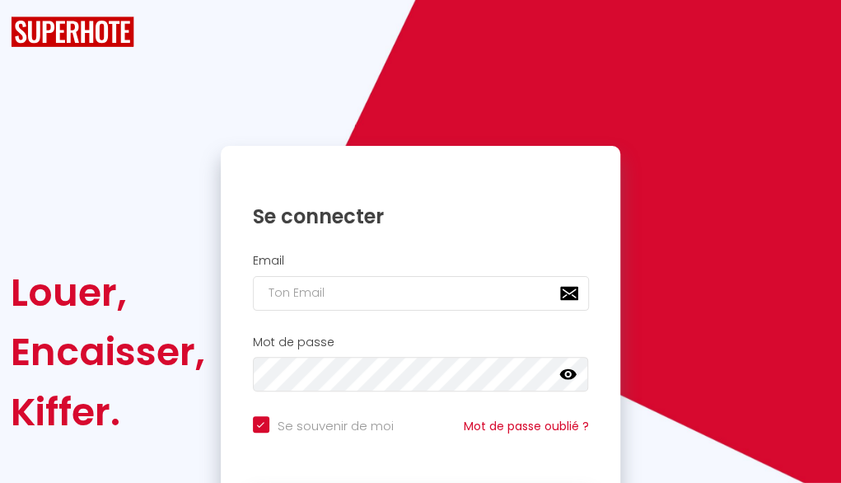
checkbox input "true"
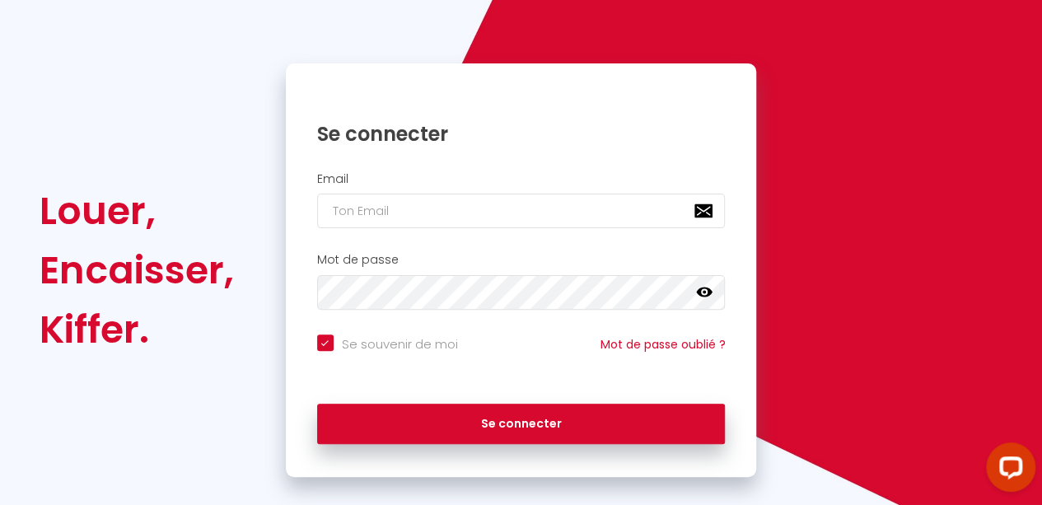
scroll to position [133, 0]
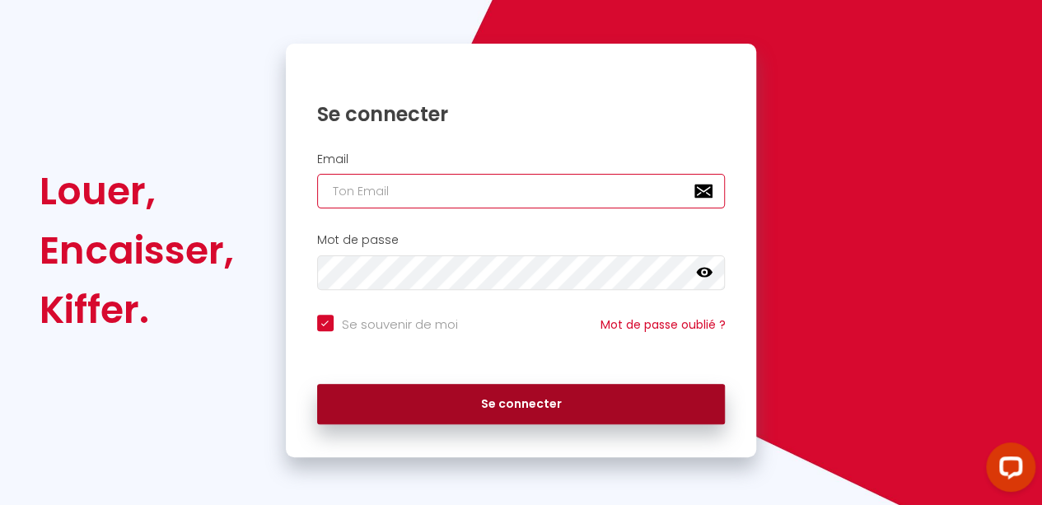
type input "[EMAIL_ADDRESS][DOMAIN_NAME]"
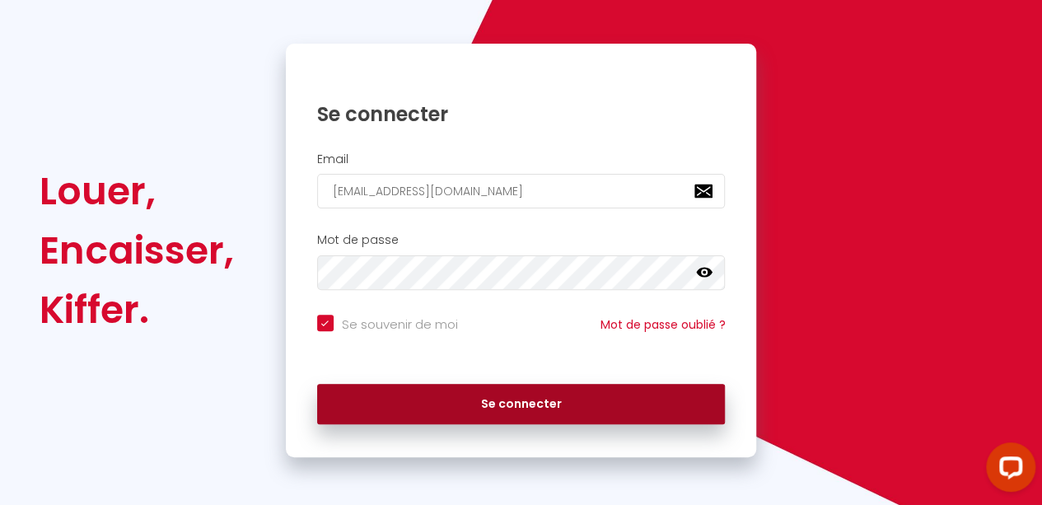
click at [462, 400] on button "Se connecter" at bounding box center [521, 404] width 409 height 41
checkbox input "true"
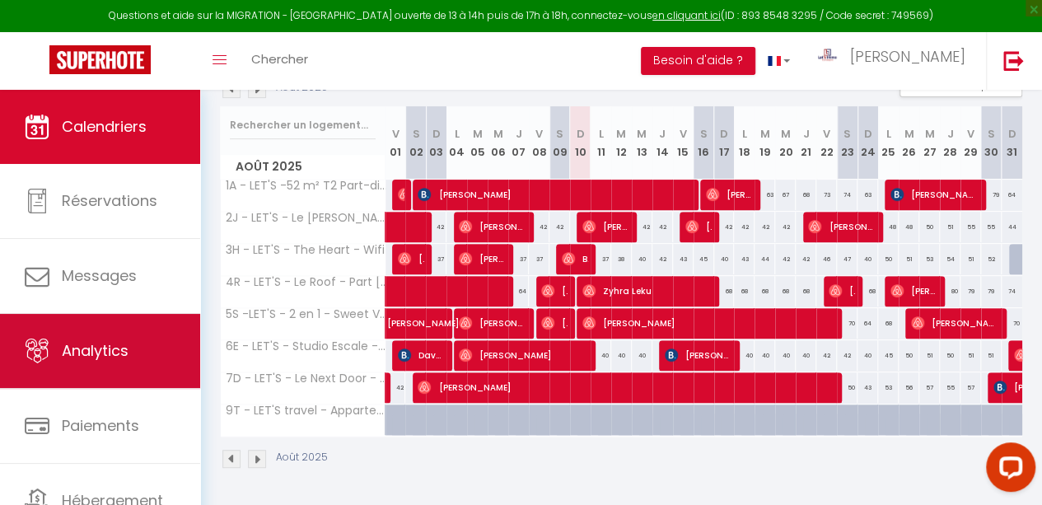
scroll to position [72, 0]
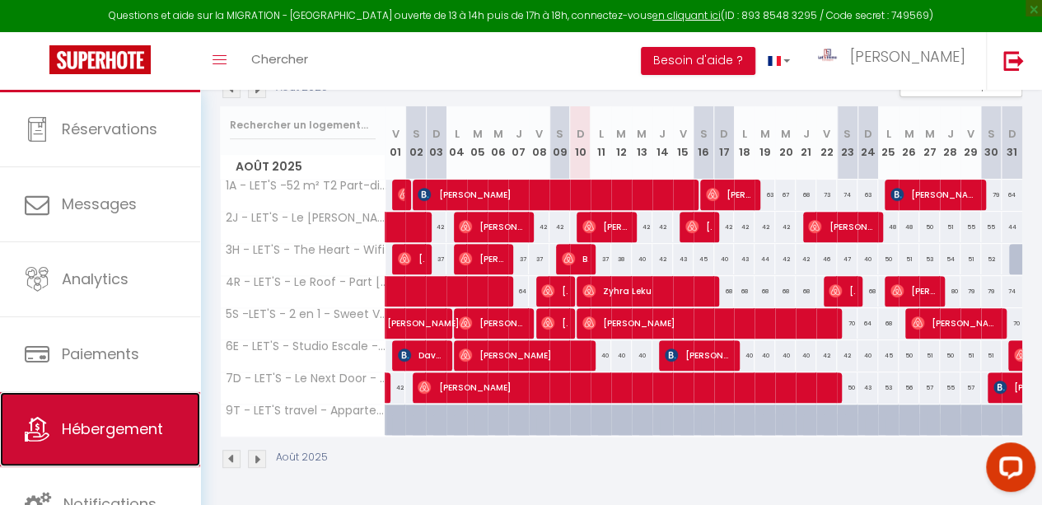
click at [126, 414] on link "Hébergement" at bounding box center [100, 429] width 200 height 74
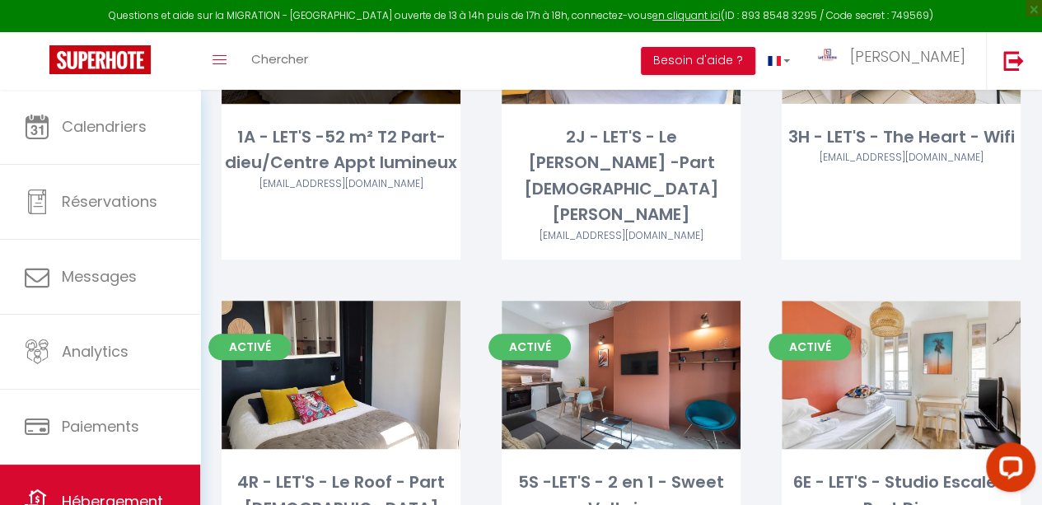
scroll to position [327, 0]
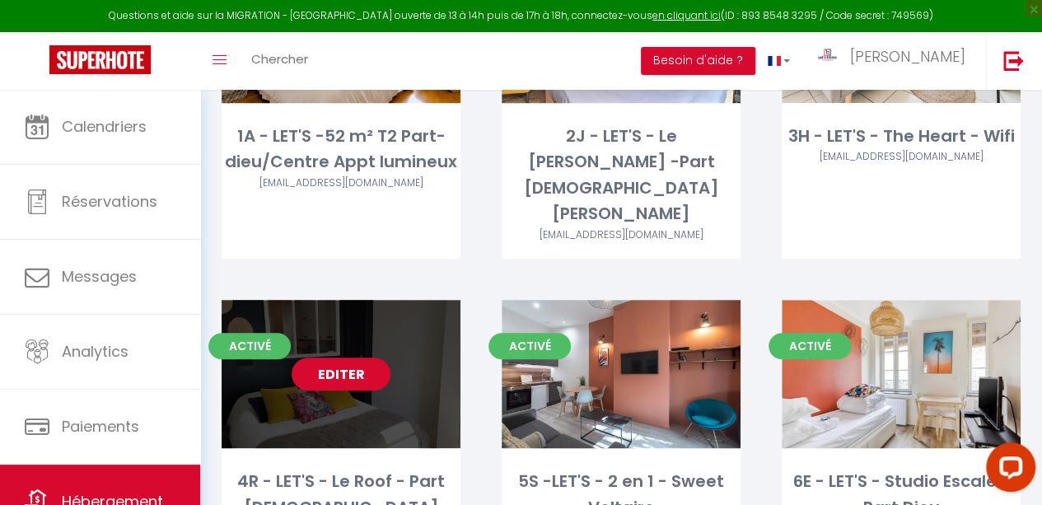
click at [367, 358] on link "Editer" at bounding box center [341, 374] width 99 height 33
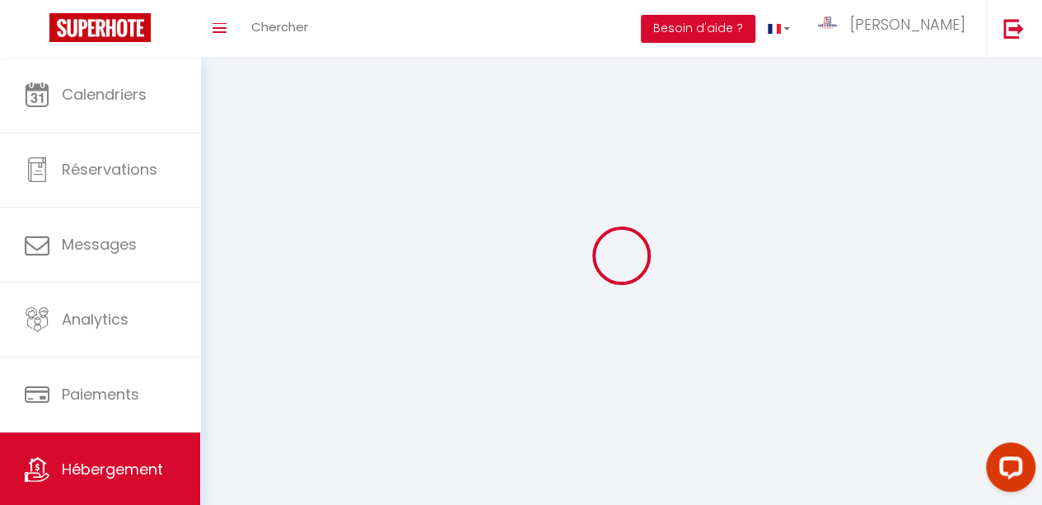
select select "1"
select select
select select "28"
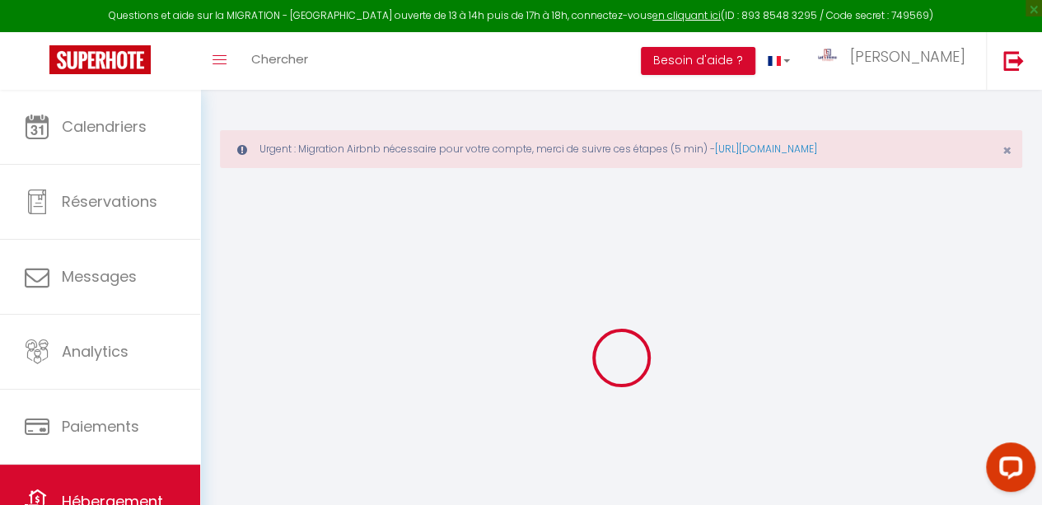
select select
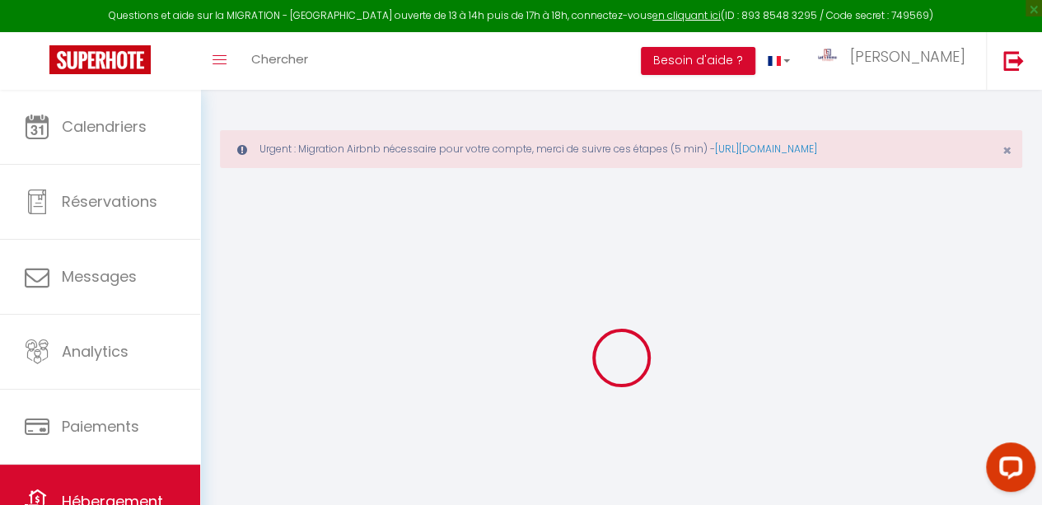
select select
checkbox input "false"
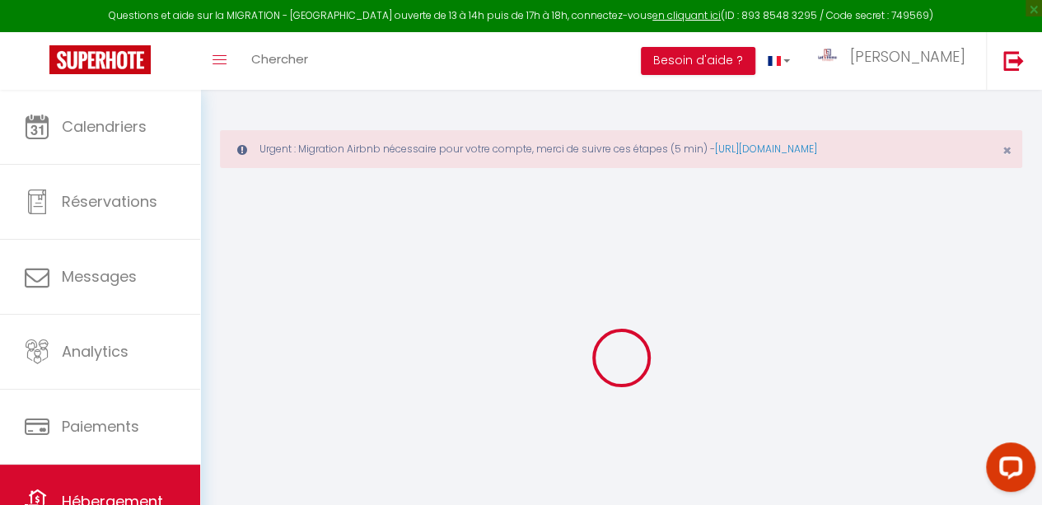
select select
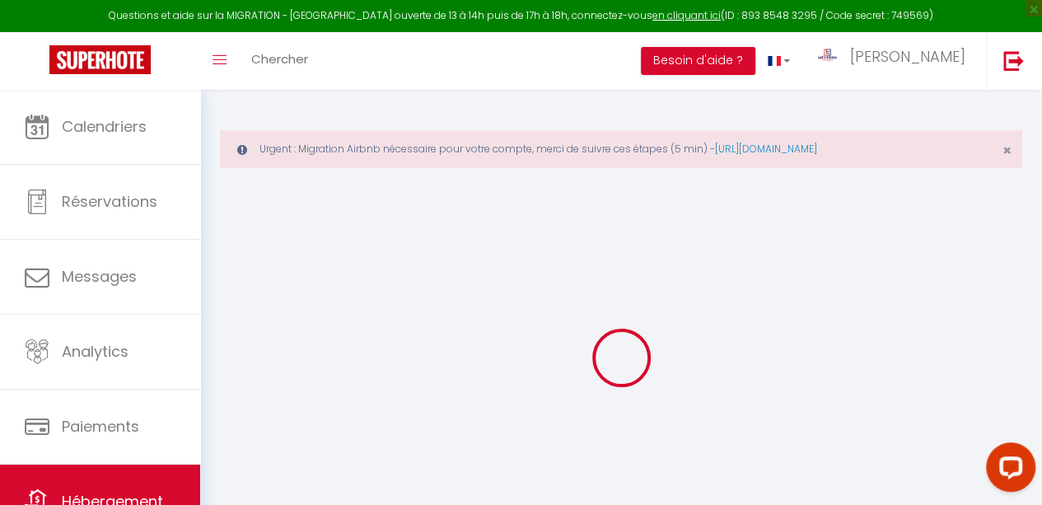
select select
checkbox input "false"
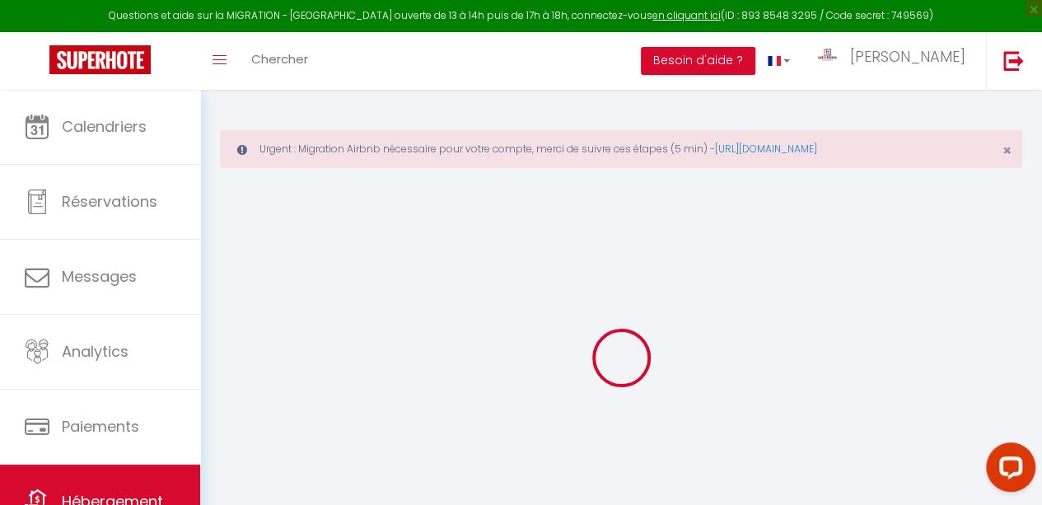
checkbox input "false"
select select
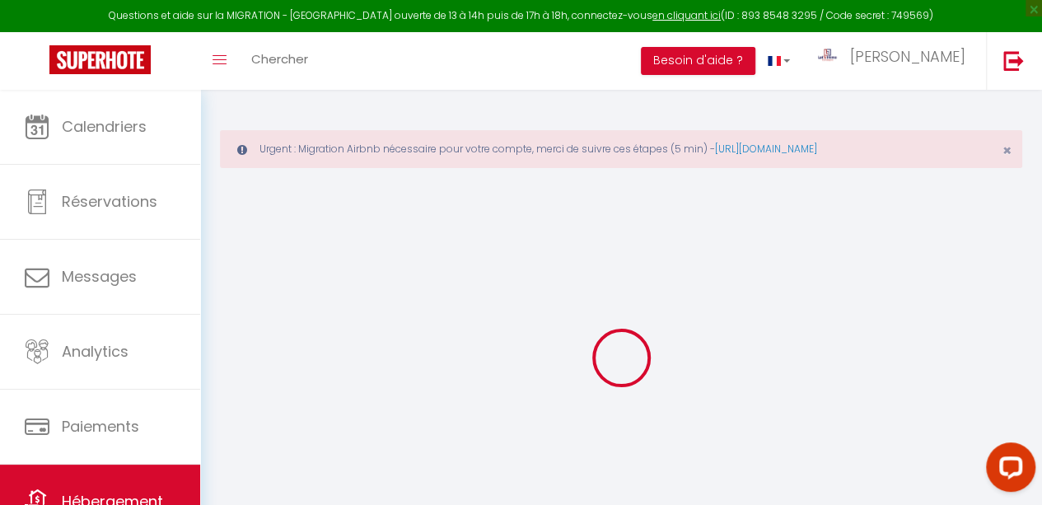
select select
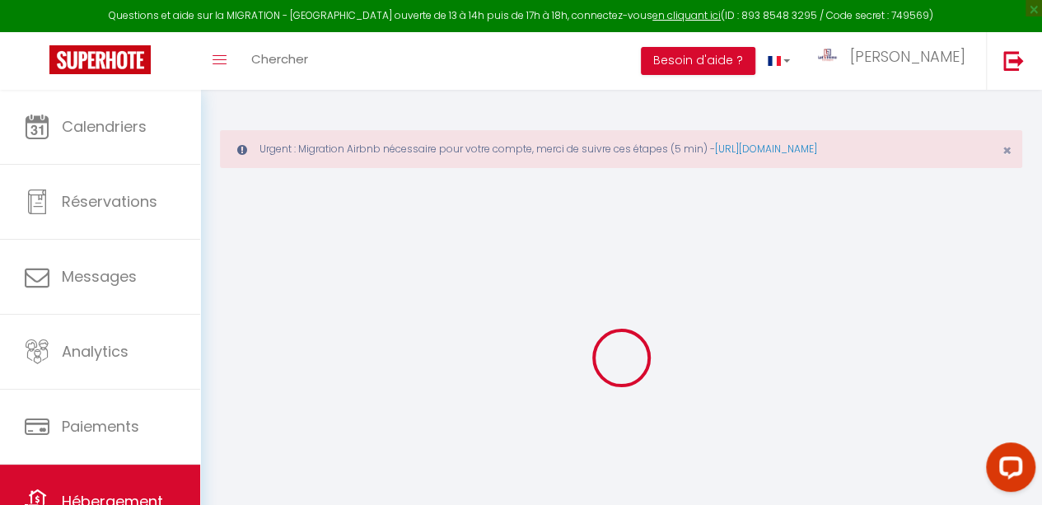
checkbox input "false"
select select
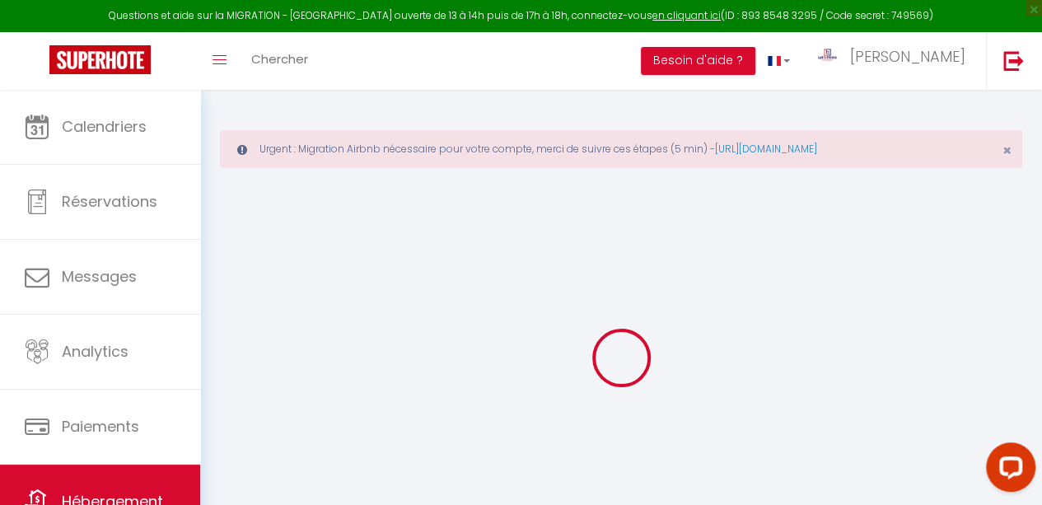
select select
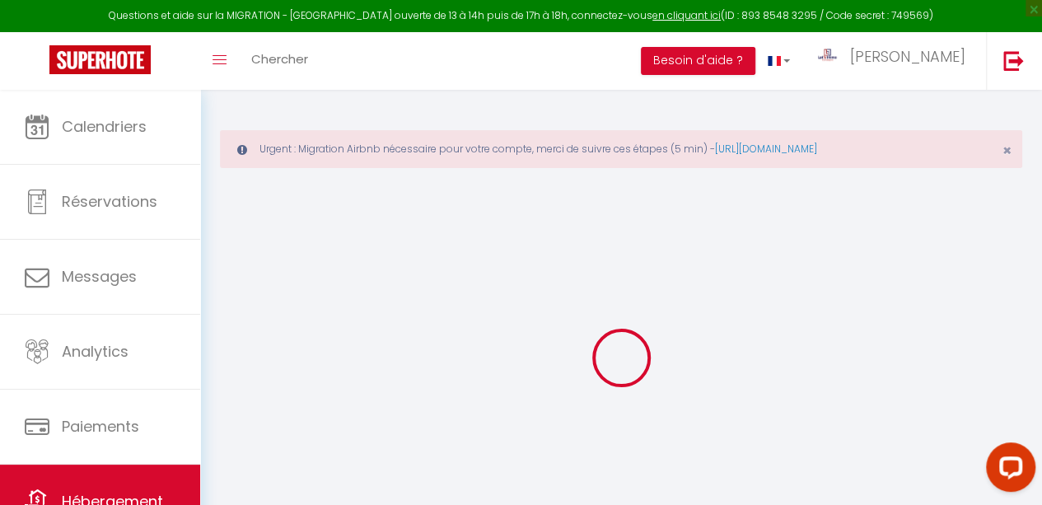
select select
checkbox input "false"
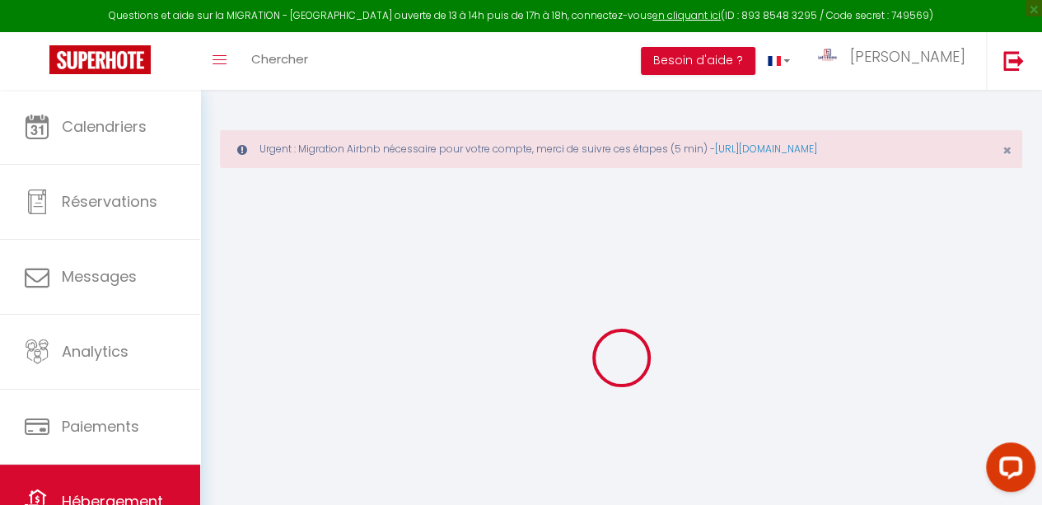
checkbox input "false"
select select
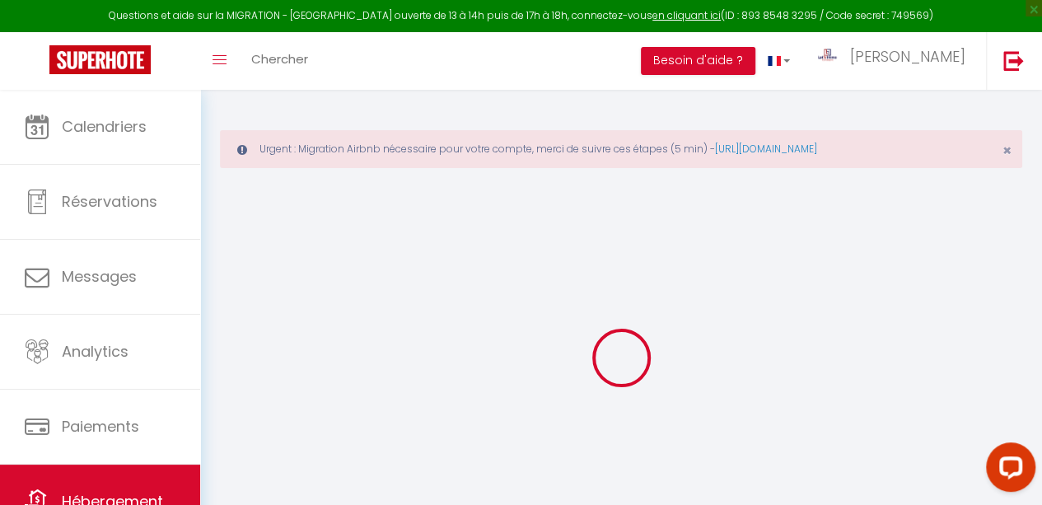
select select
checkbox input "false"
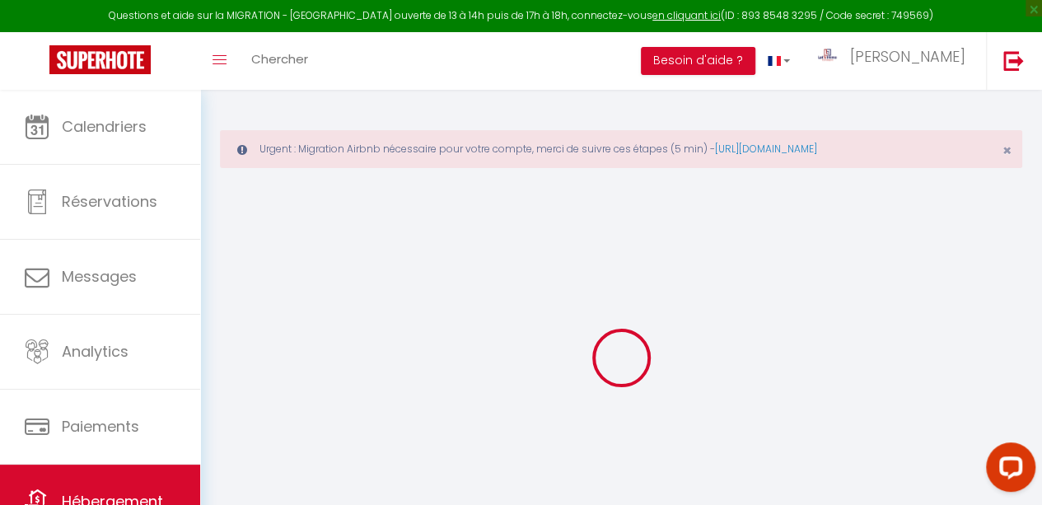
checkbox input "false"
select select
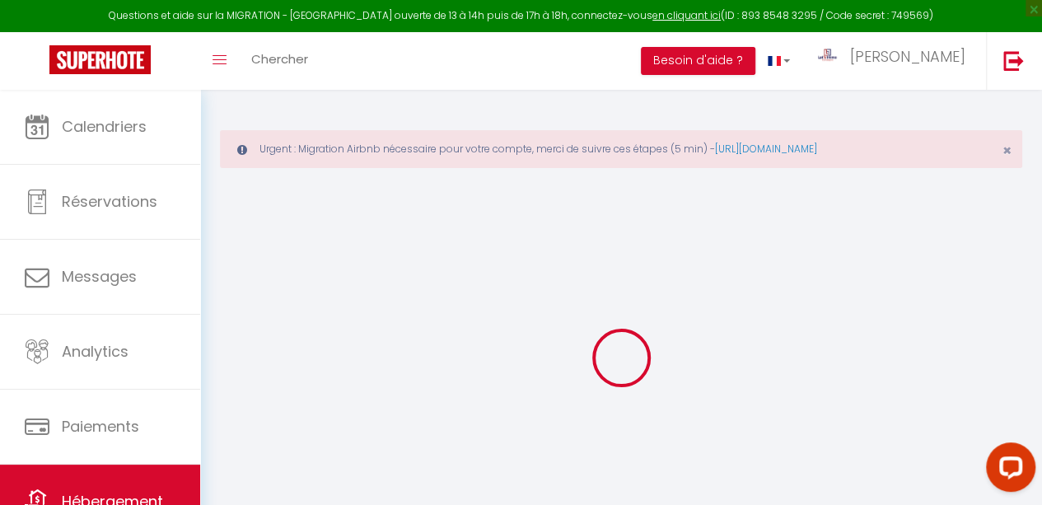
type input "4R - LET'S - Le Roof - Part [DEMOGRAPHIC_DATA]"
type input "Roof"
type input "1"
type input "[STREET_ADDRESS][PERSON_NAME]"
type input "69006"
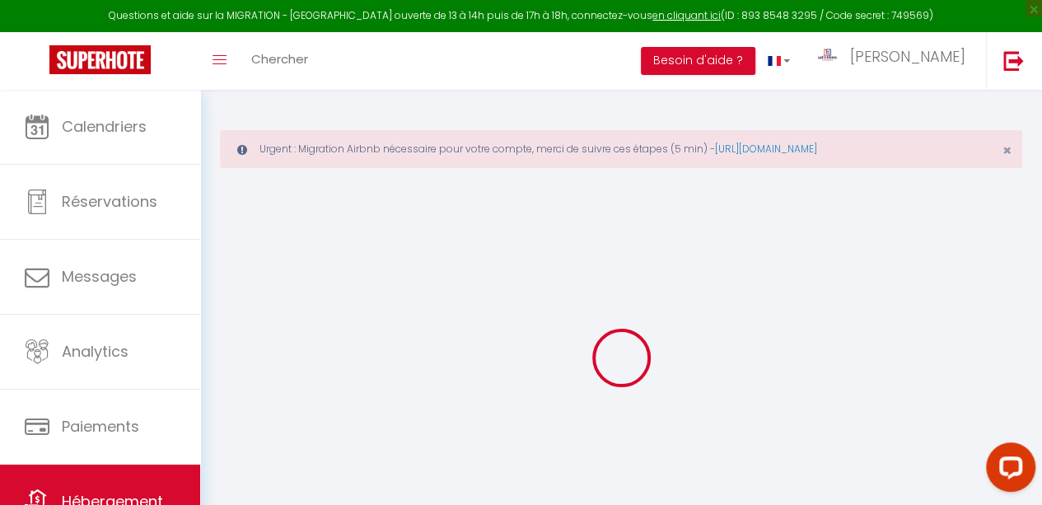
type input "[GEOGRAPHIC_DATA]"
select select "2"
type input "110"
type input "10"
type input "65"
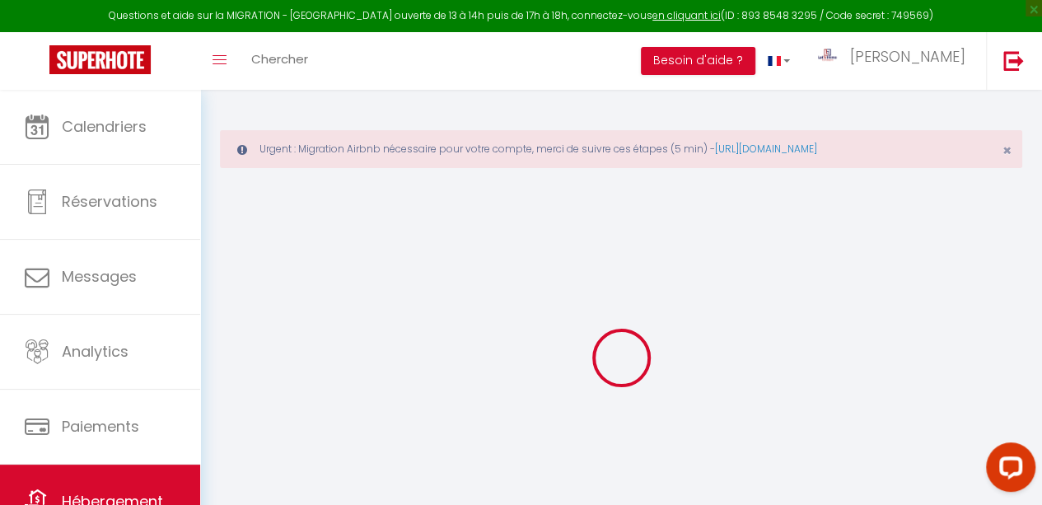
type input "5.5"
type input "5"
type input "300"
select select
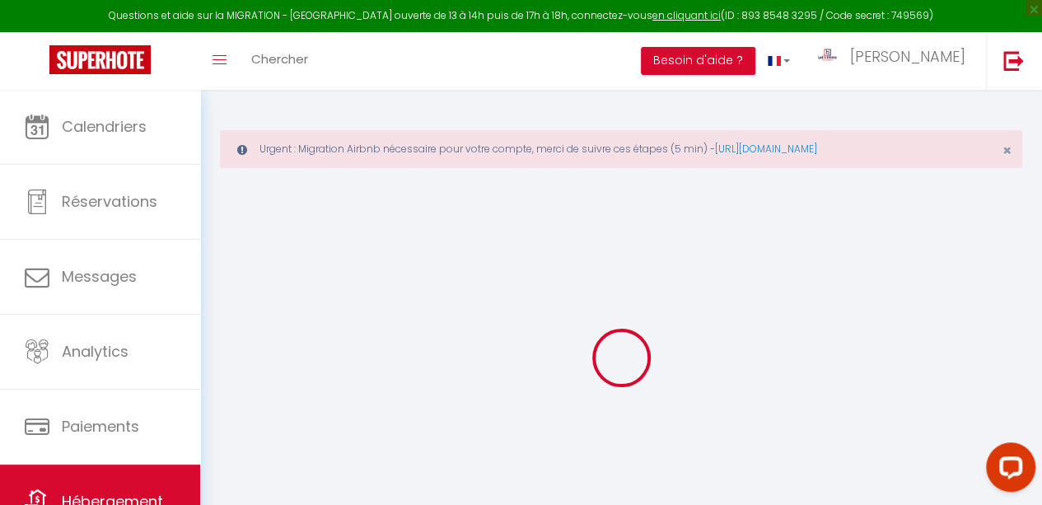
select select
type input "[STREET_ADDRESS][PERSON_NAME]"
type input "69006"
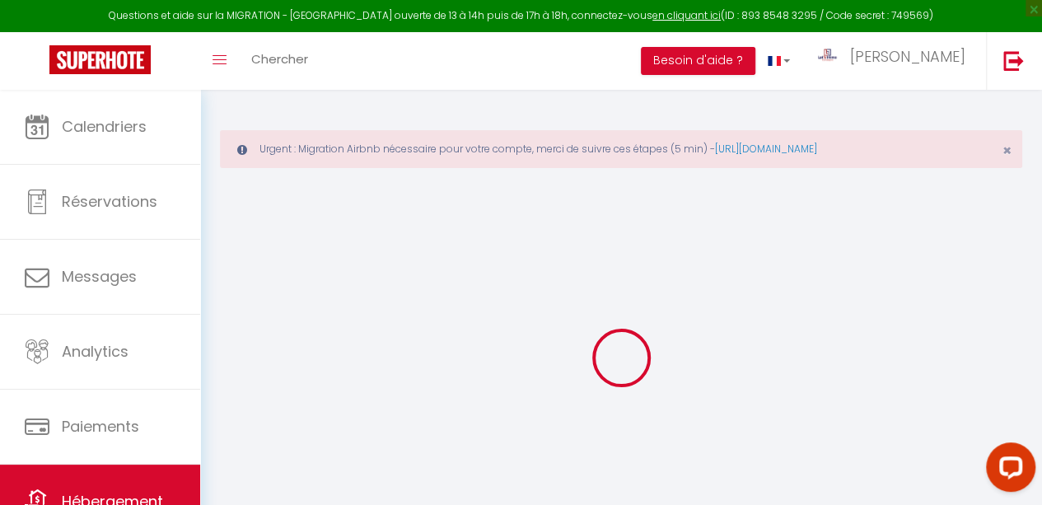
type input "[GEOGRAPHIC_DATA]"
type input "[EMAIL_ADDRESS][DOMAIN_NAME]"
select select "2764"
checkbox input "false"
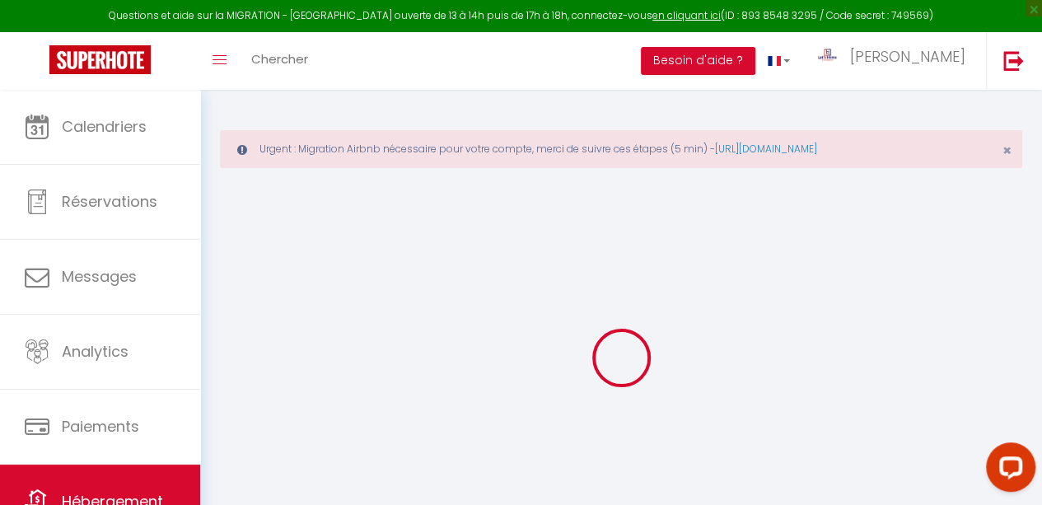
checkbox input "false"
radio input "true"
type input "13"
type input "65"
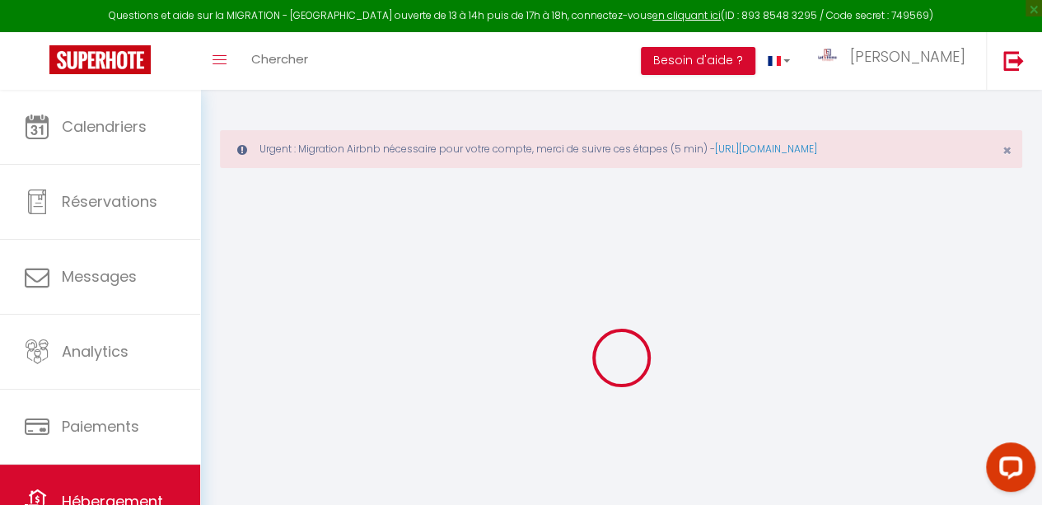
type input "0"
select select "2"
checkbox input "true"
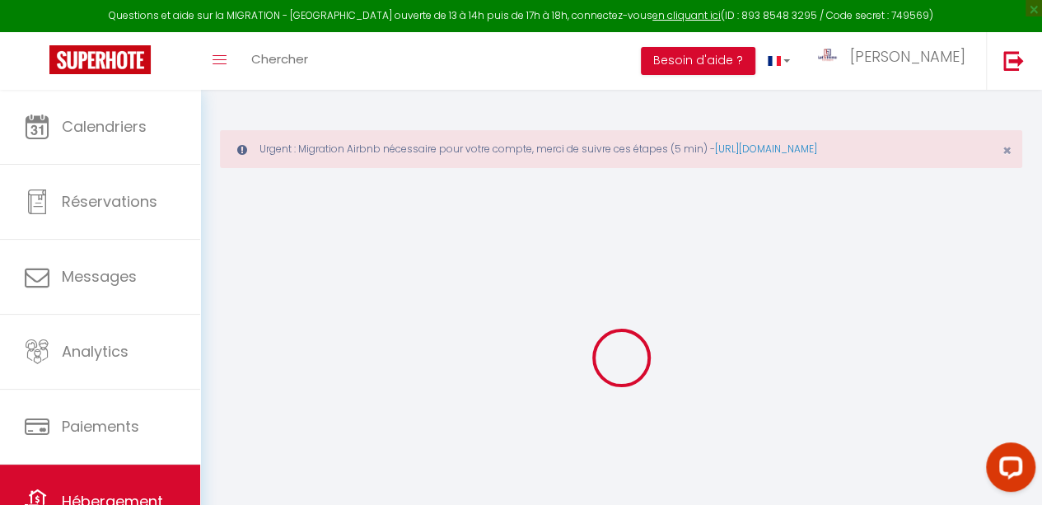
checkbox input "false"
checkbox input "true"
checkbox input "false"
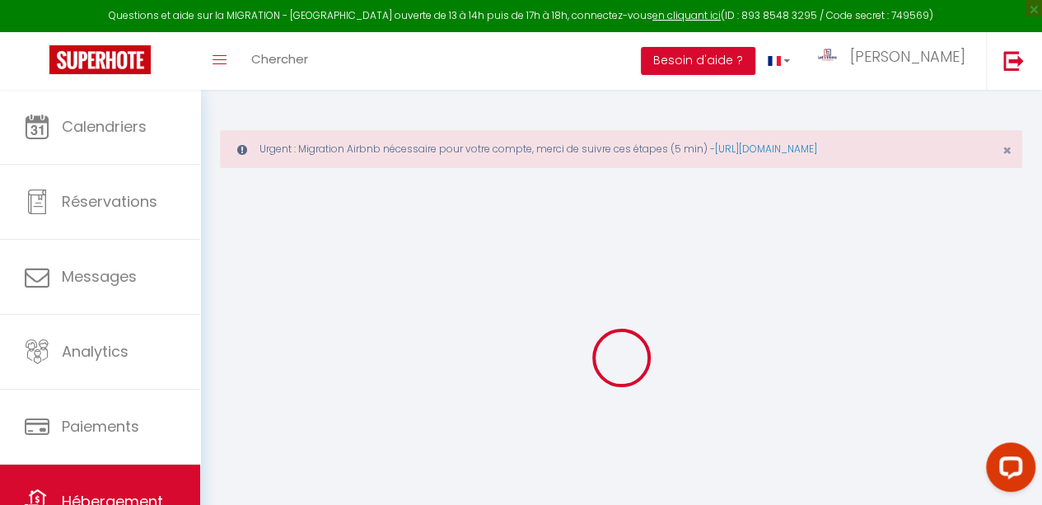
checkbox input "false"
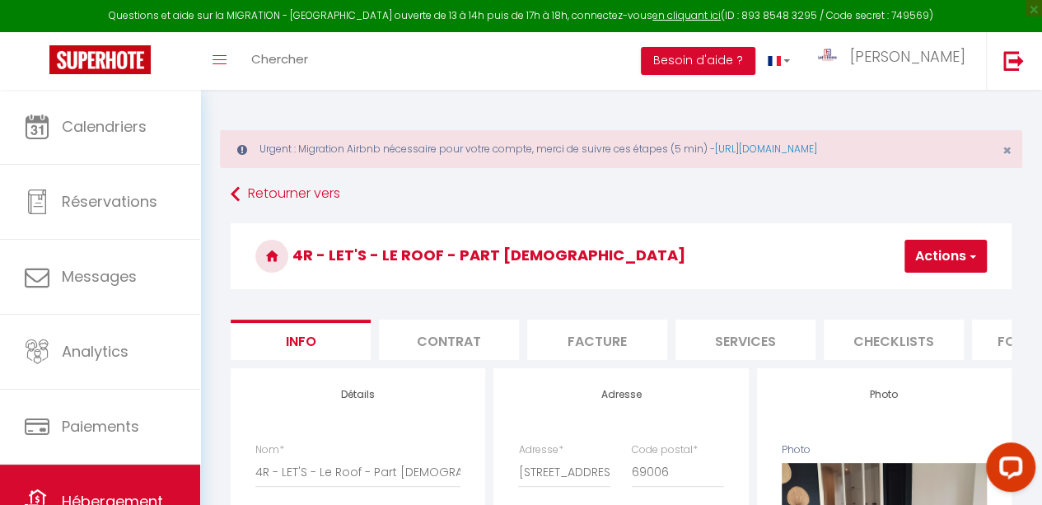
checkbox input "false"
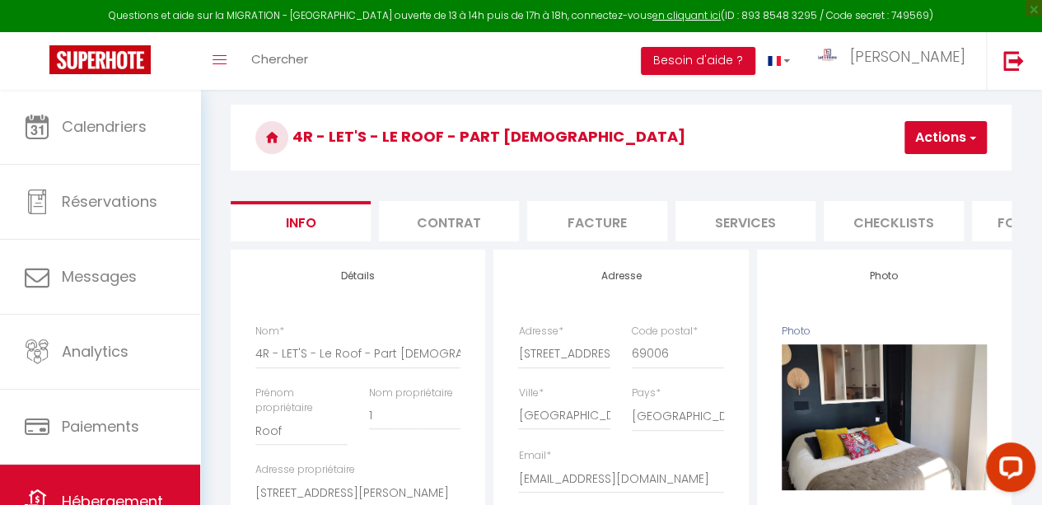
scroll to position [118, 0]
click at [736, 213] on li "Services" at bounding box center [746, 222] width 140 height 40
checkbox input "true"
checkbox input "false"
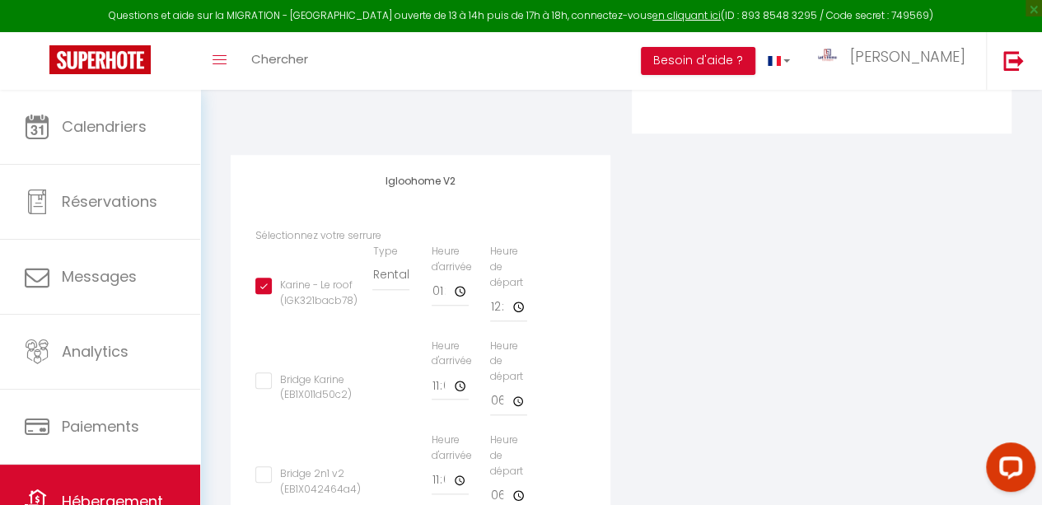
scroll to position [620, 0]
click at [0, 0] on input "12:30" at bounding box center [0, 0] width 0 height 0
type input "13:30"
checkbox input "true"
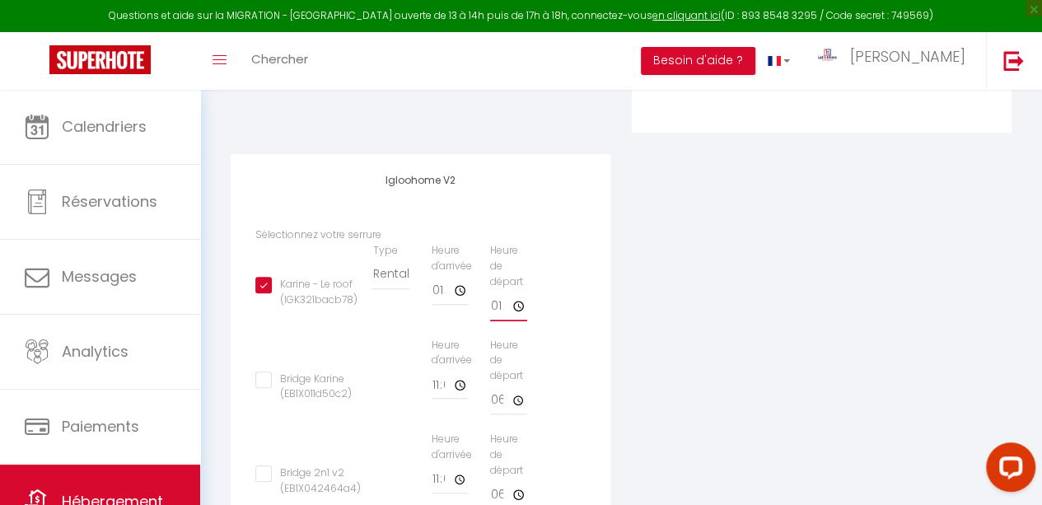
checkbox input "false"
type input "13:29"
checkbox input "true"
checkbox input "false"
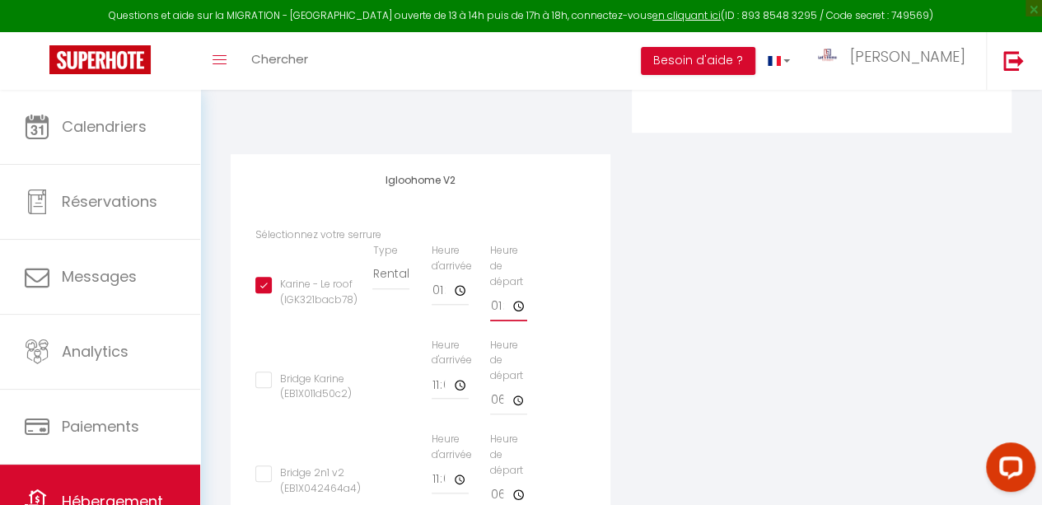
checkbox input "false"
type input "13:29"
click at [617, 232] on div "Igloohome V2 Sélectionnez votre serrure Karine - Le roof (IGK321bacb78) Type Bu…" at bounding box center [420, 369] width 401 height 431
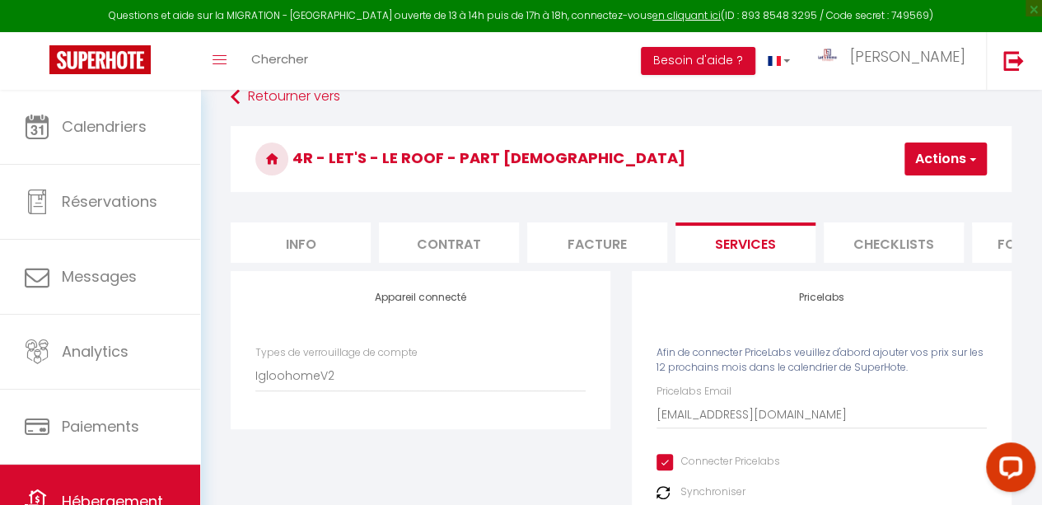
scroll to position [96, 0]
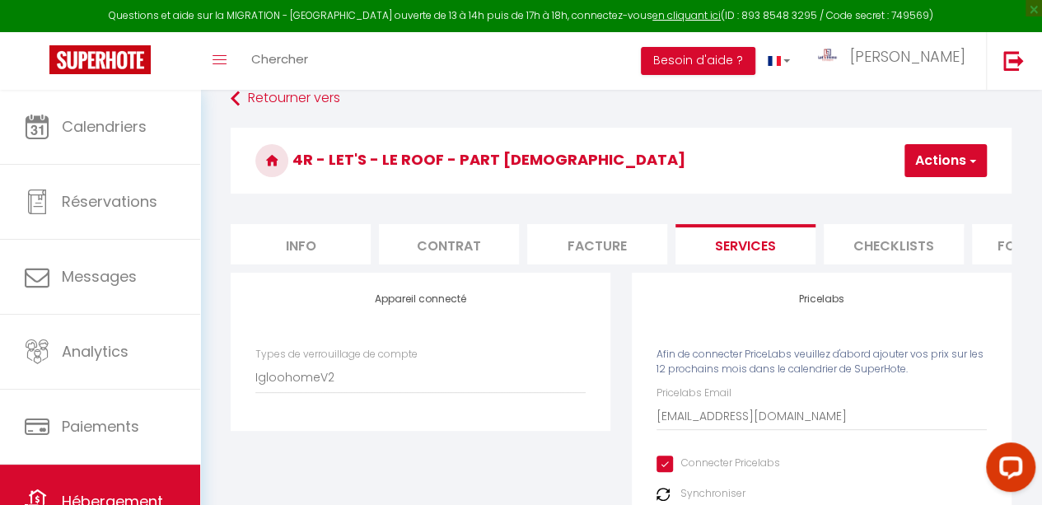
click at [853, 161] on button "Actions" at bounding box center [946, 160] width 82 height 33
click at [853, 190] on link "Enregistrer" at bounding box center [921, 196] width 130 height 21
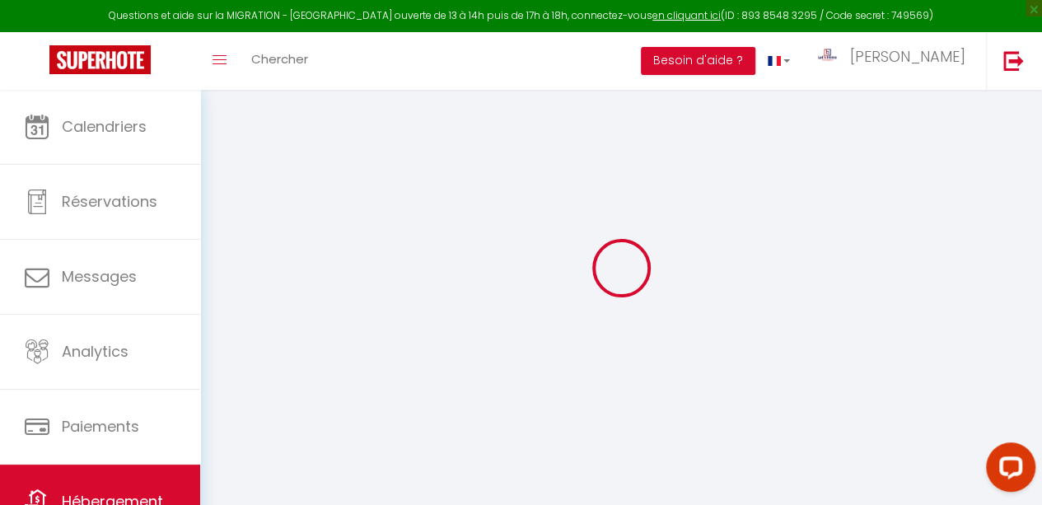
scroll to position [90, 0]
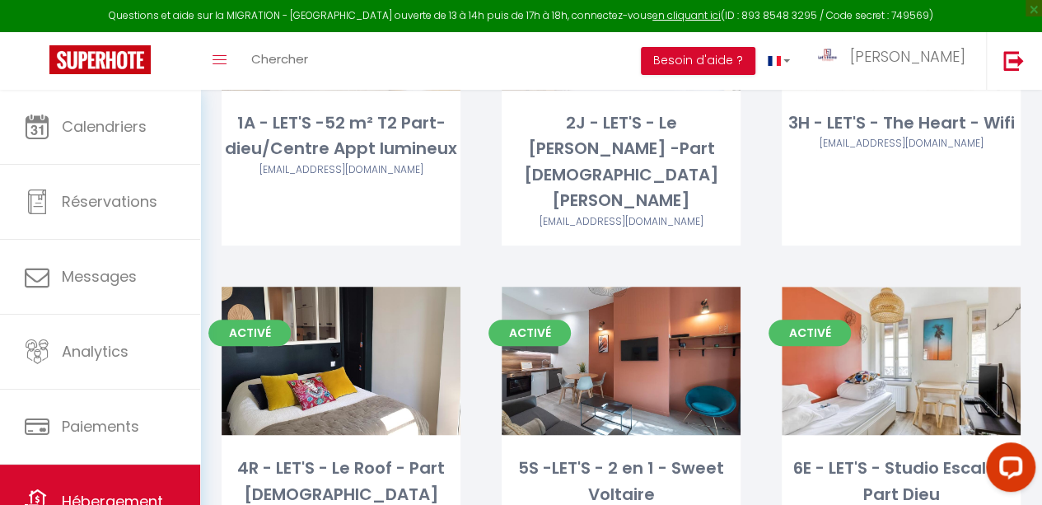
scroll to position [360, 0]
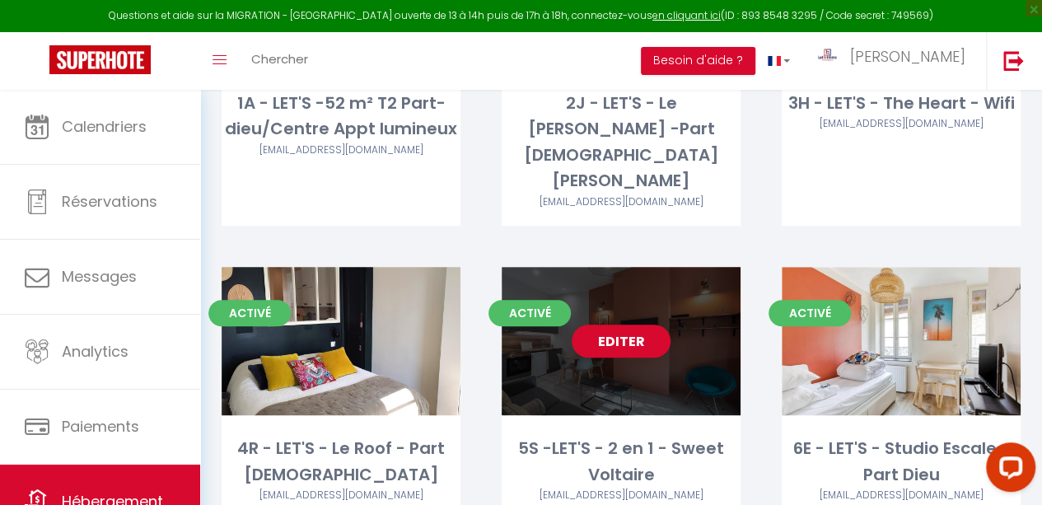
click at [597, 325] on link "Editer" at bounding box center [621, 341] width 99 height 33
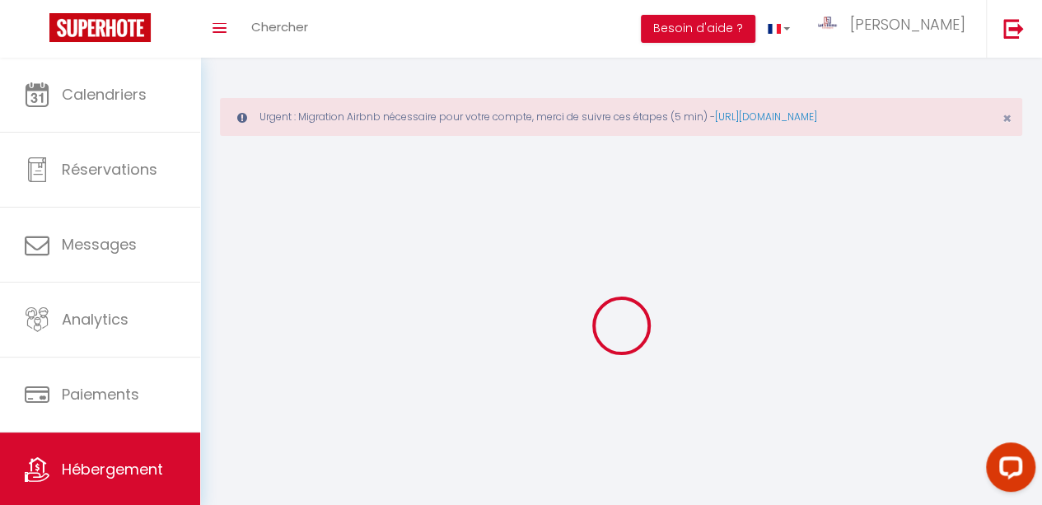
select select
select select "28"
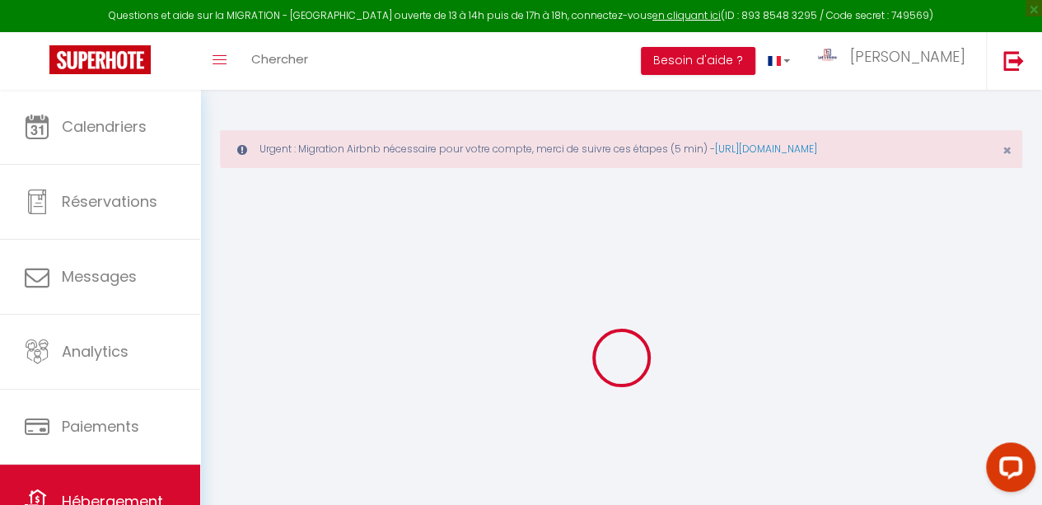
select select
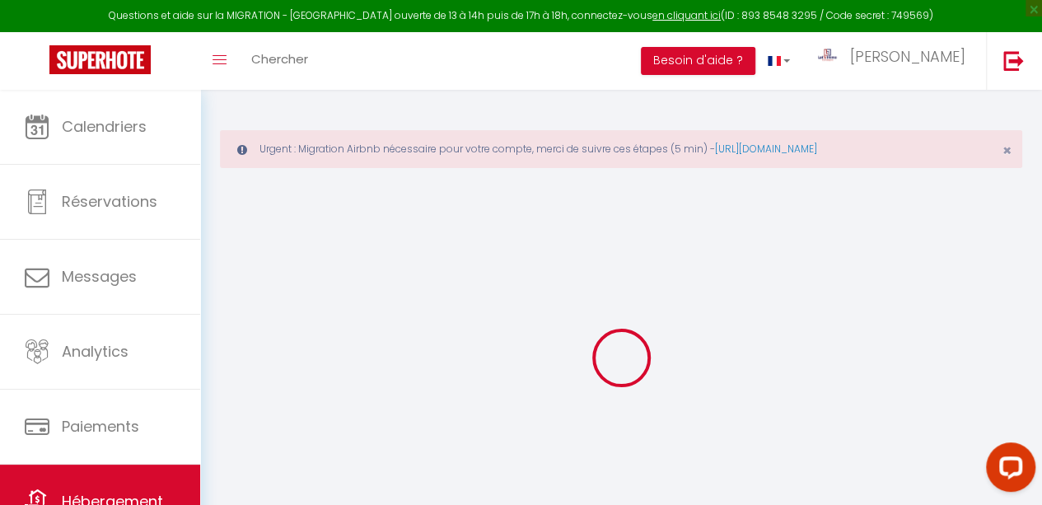
select select
checkbox input "false"
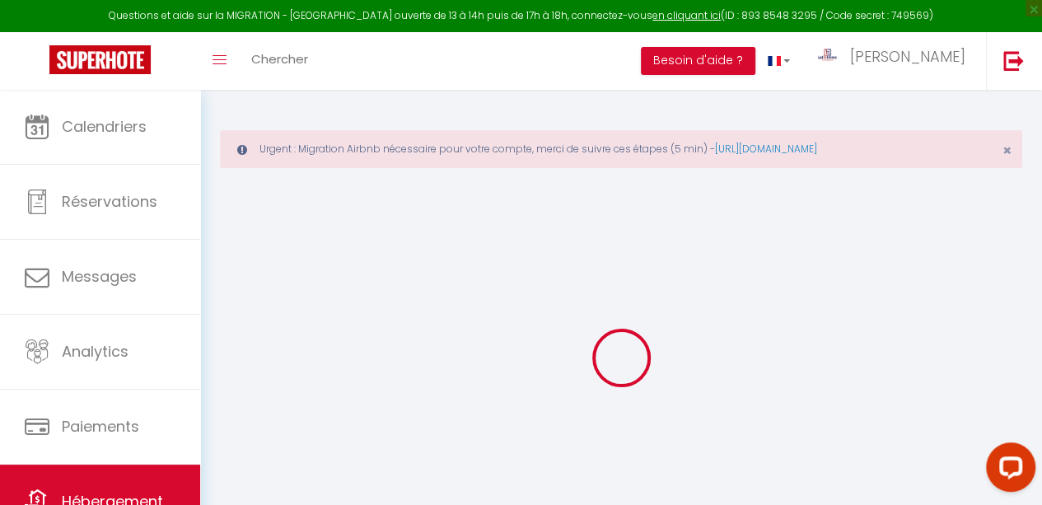
select select
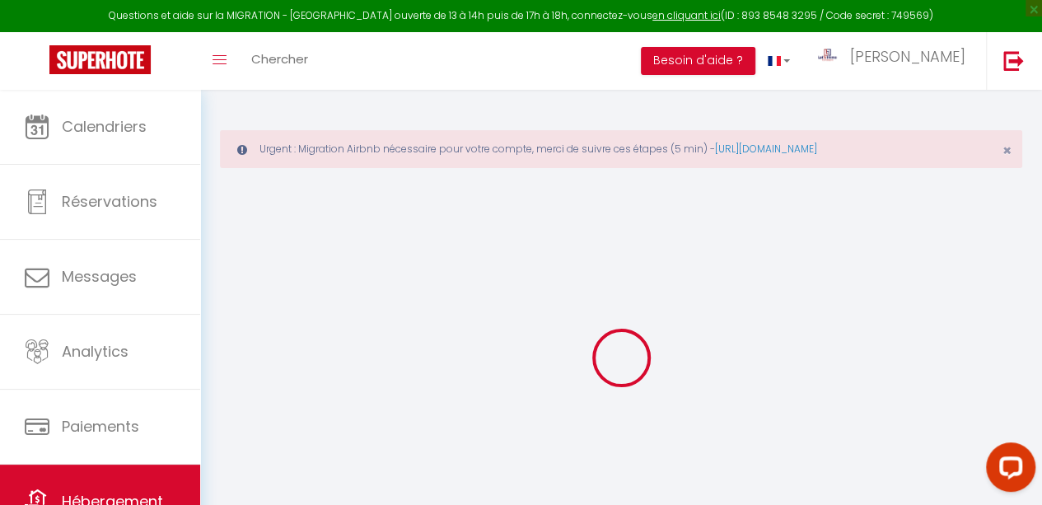
select select
checkbox input "false"
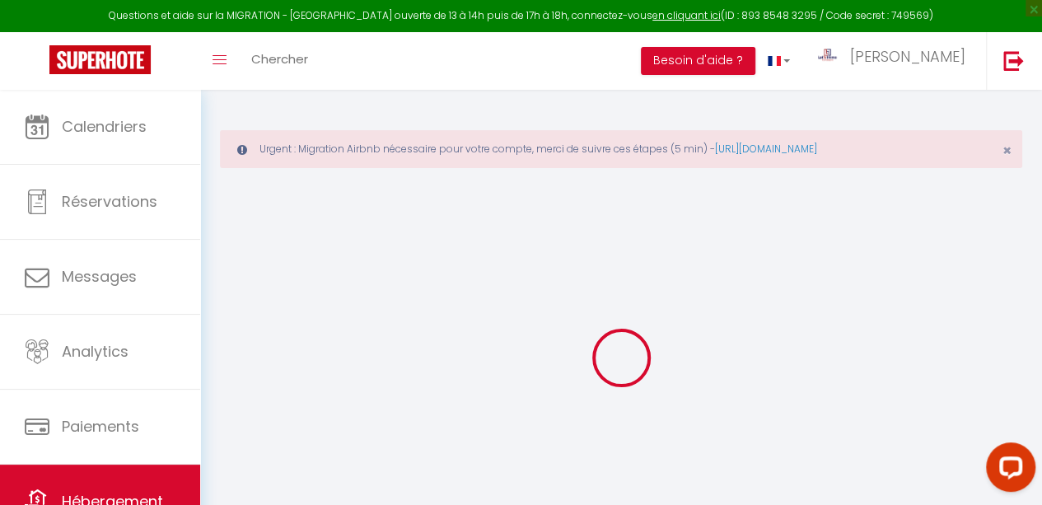
checkbox input "false"
select select
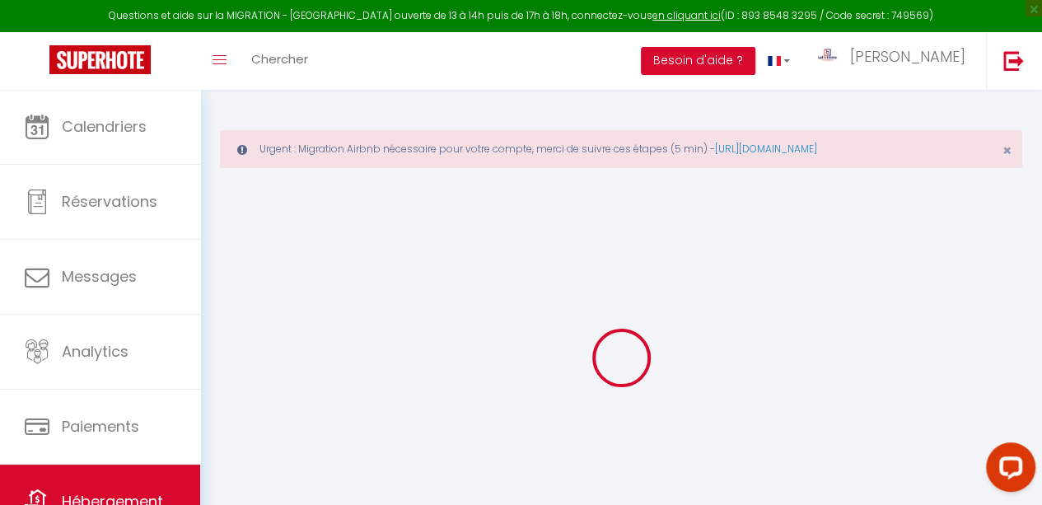
select select
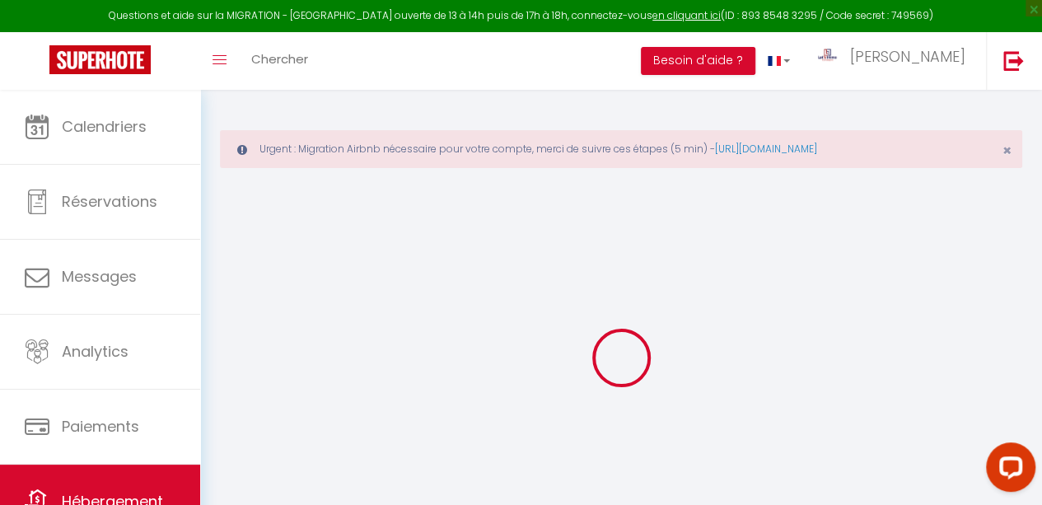
checkbox input "false"
select select
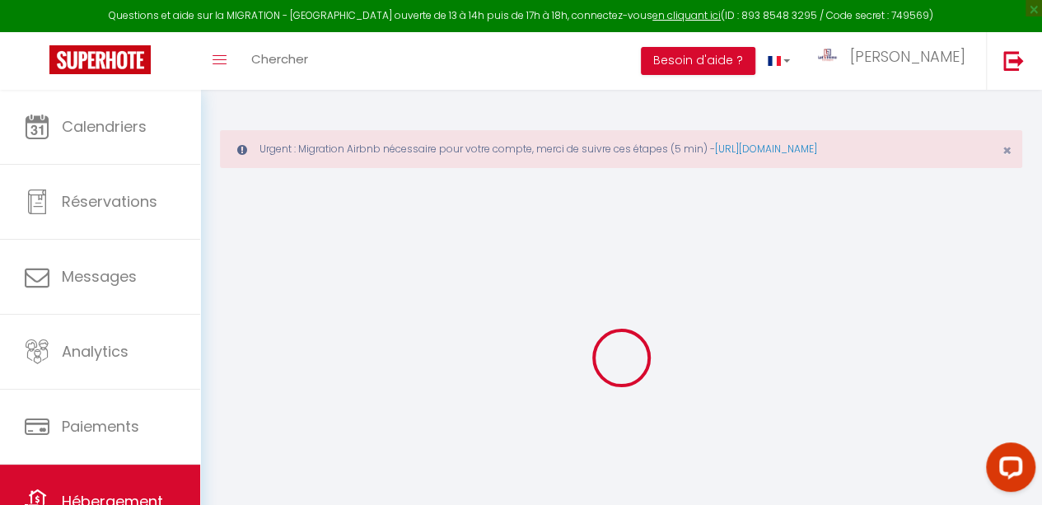
select select
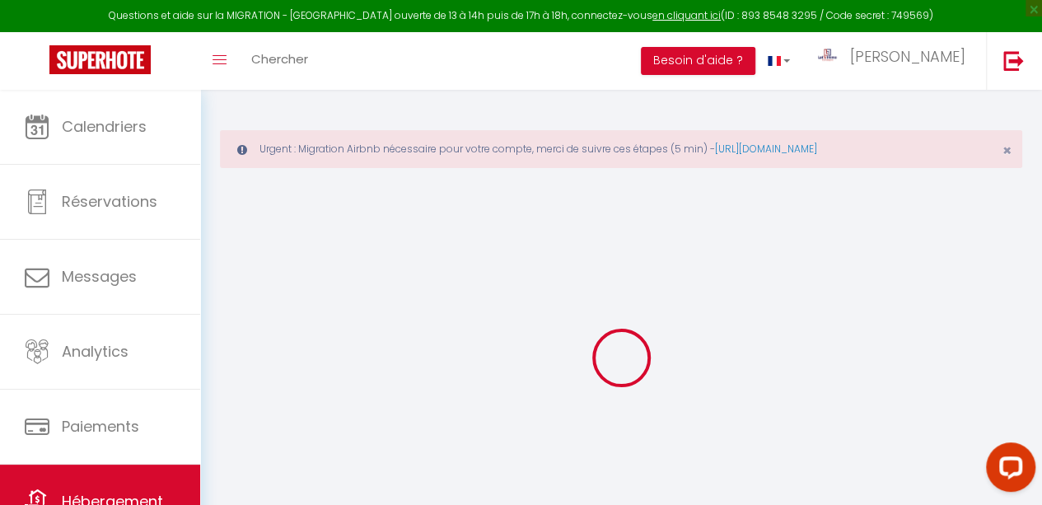
select select
checkbox input "false"
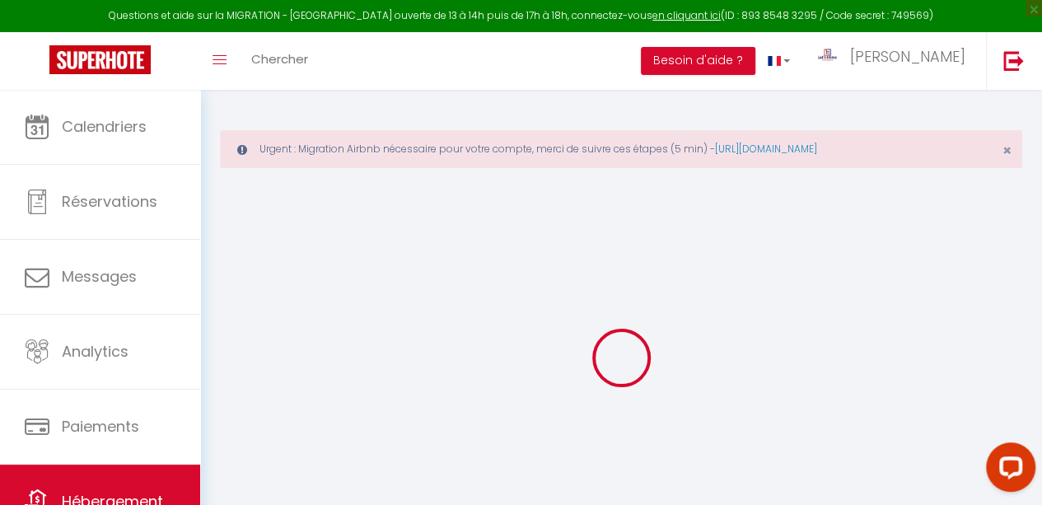
checkbox input "false"
select select
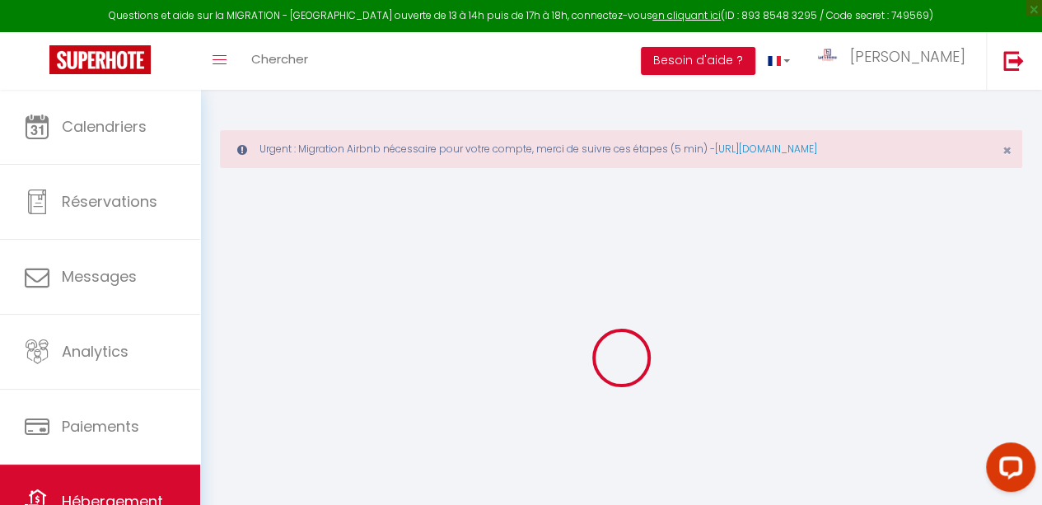
select select
checkbox input "false"
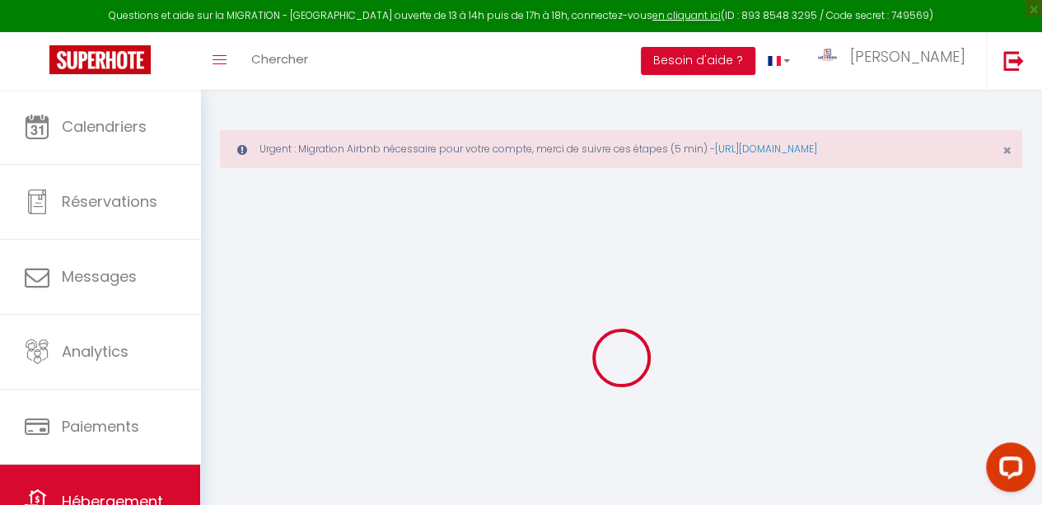
checkbox input "false"
select select
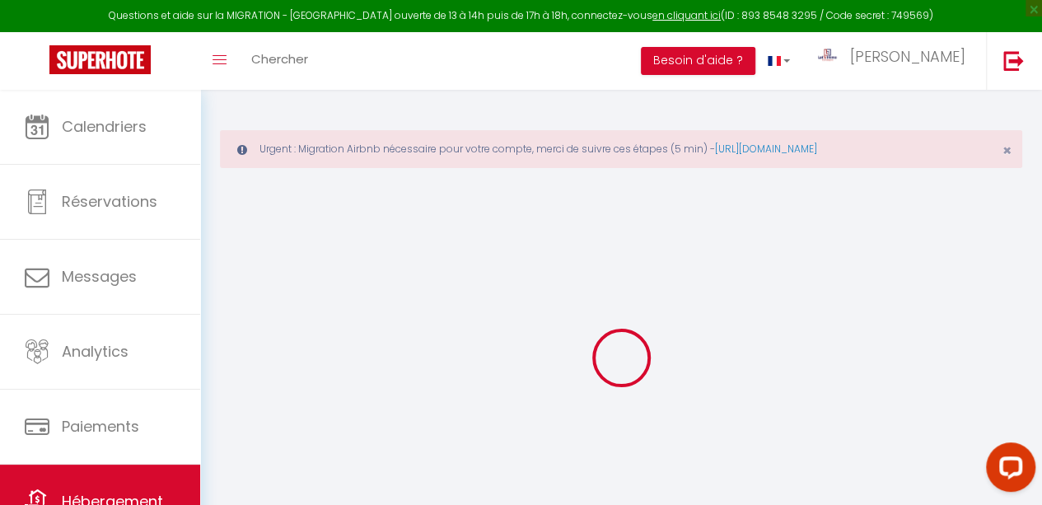
select select
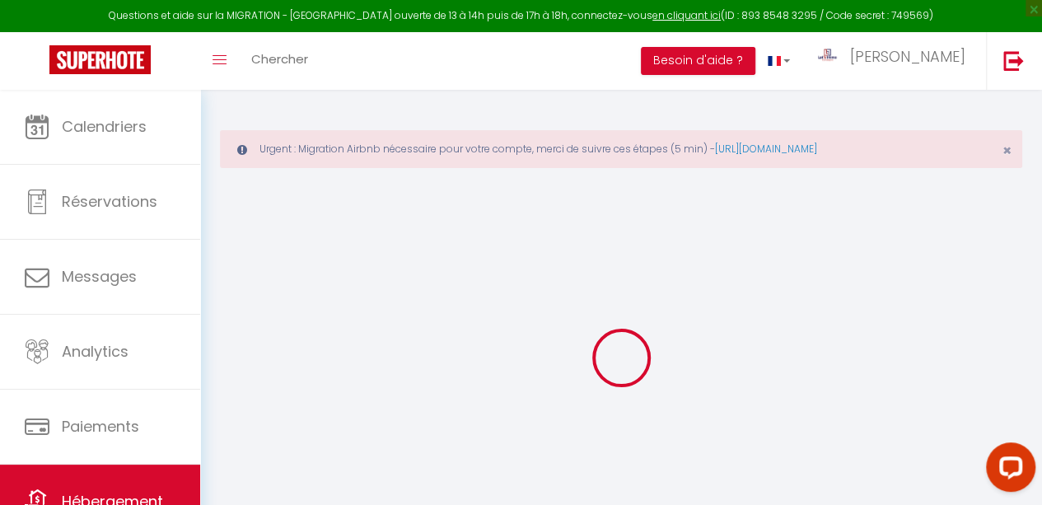
select select
checkbox input "false"
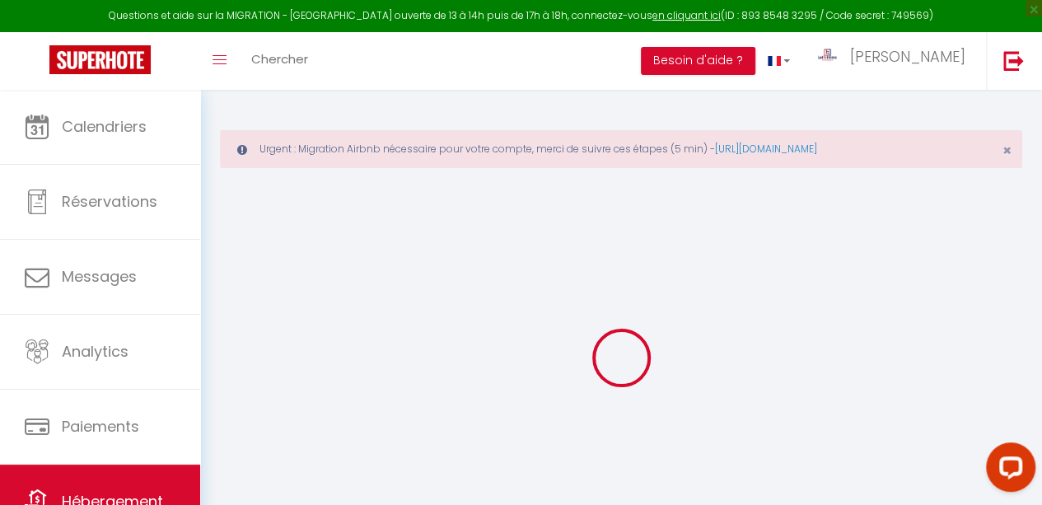
select select
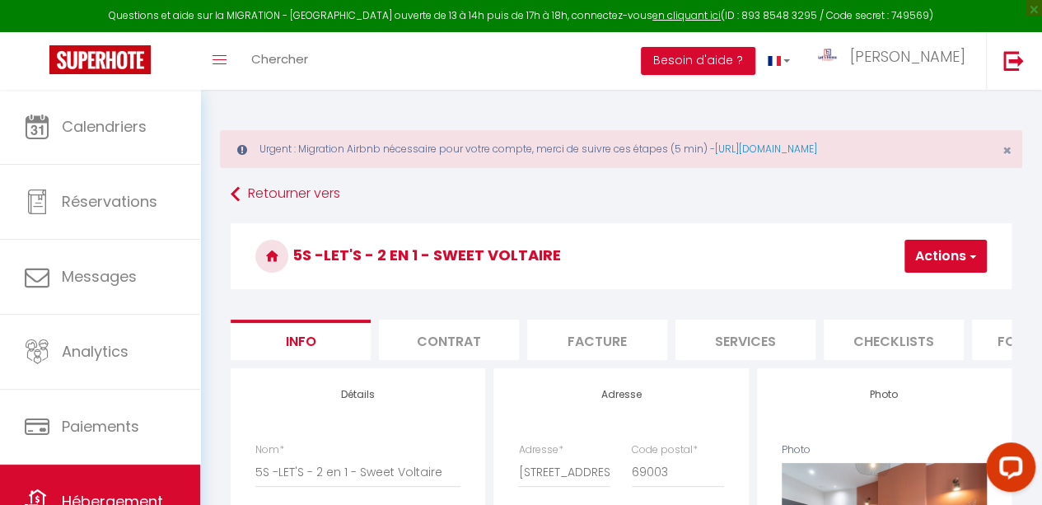
click at [724, 337] on li "Services" at bounding box center [746, 340] width 140 height 40
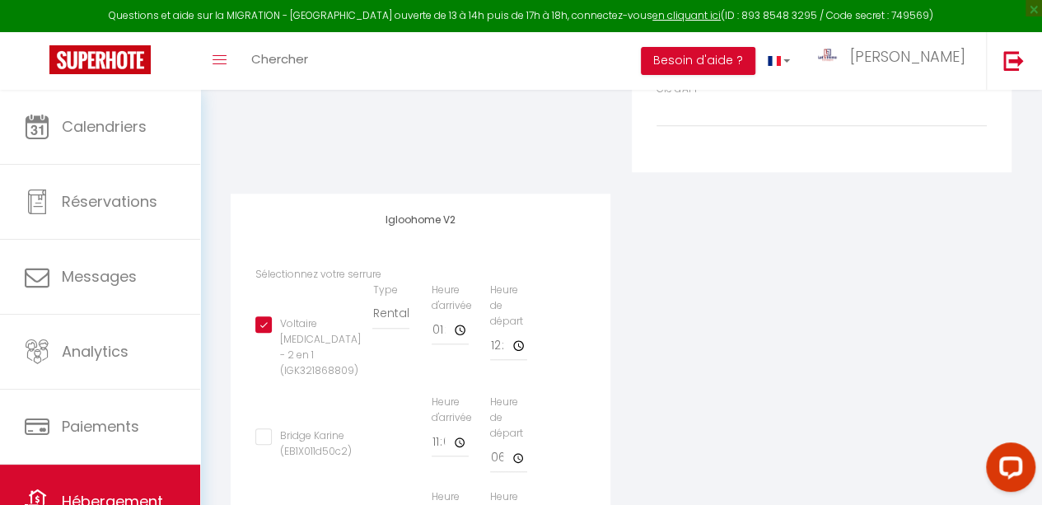
scroll to position [583, 0]
click at [0, 0] on input "12:15" at bounding box center [0, 0] width 0 height 0
click at [666, 287] on div "Appareil connecté Types de verrouillage de compte Igloohome IgloohomeV2 Nuki Pr…" at bounding box center [621, 213] width 803 height 854
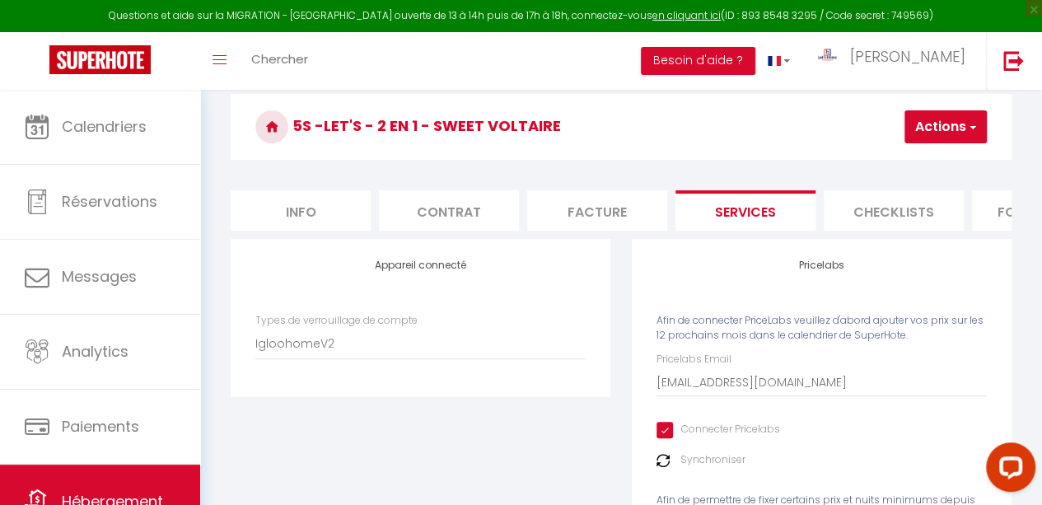
scroll to position [129, 0]
click at [853, 123] on button "Actions" at bounding box center [946, 127] width 82 height 33
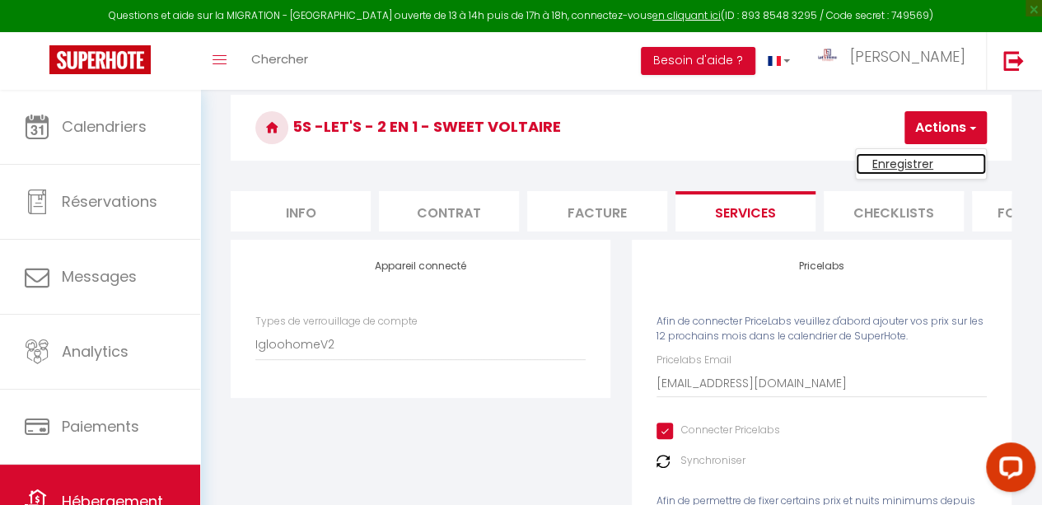
click at [853, 157] on link "Enregistrer" at bounding box center [921, 163] width 130 height 21
